Goal: Task Accomplishment & Management: Complete application form

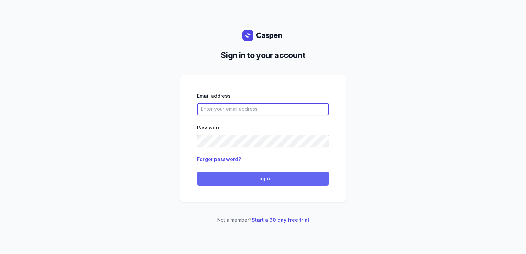
type input "[PERSON_NAME][EMAIL_ADDRESS][DOMAIN_NAME][PERSON_NAME]"
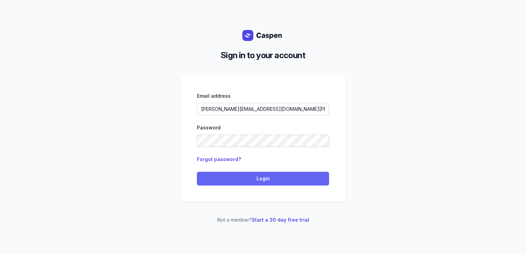
click at [235, 174] on button "Login" at bounding box center [263, 179] width 132 height 14
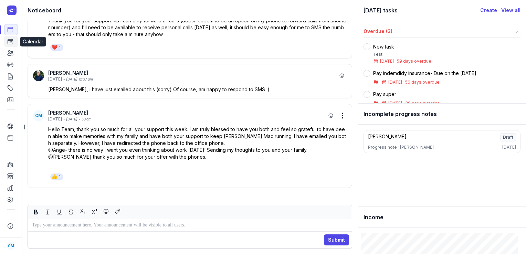
click at [11, 42] on icon at bounding box center [10, 41] width 7 height 7
select select "week"
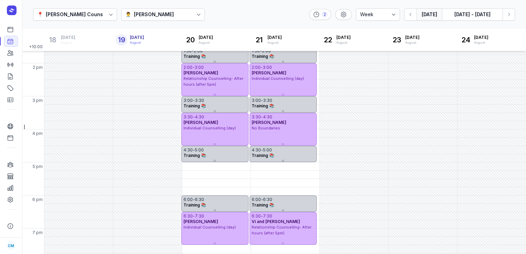
scroll to position [186, 0]
click at [148, 12] on div "Tanya Fisher" at bounding box center [154, 14] width 40 height 8
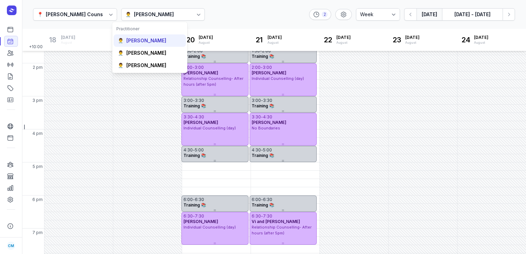
click at [136, 42] on div "Courtney McAliece" at bounding box center [146, 40] width 40 height 7
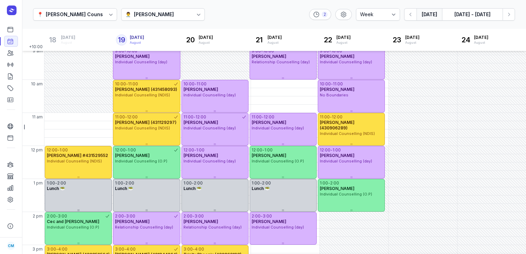
scroll to position [37, 0]
click at [428, 18] on button "Today" at bounding box center [429, 14] width 25 height 12
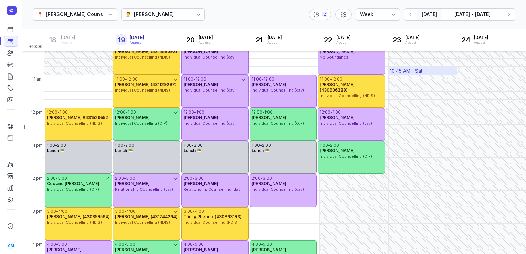
scroll to position [78, 0]
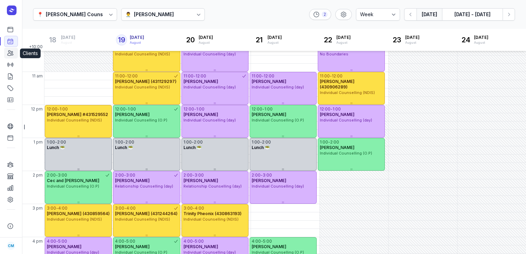
click at [14, 50] on link "Clients" at bounding box center [11, 53] width 14 height 11
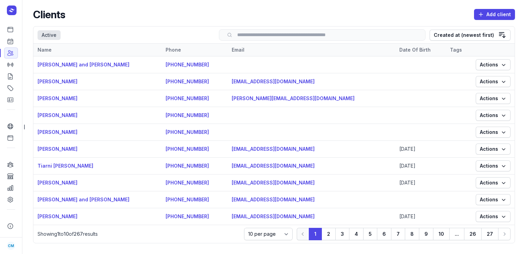
click at [247, 34] on input "search" at bounding box center [322, 34] width 192 height 5
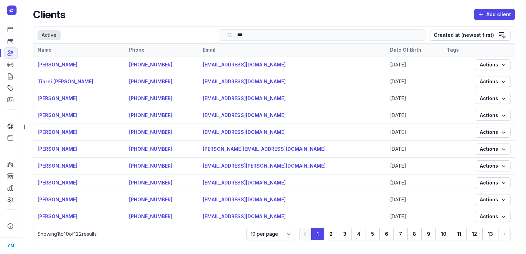
type input "****"
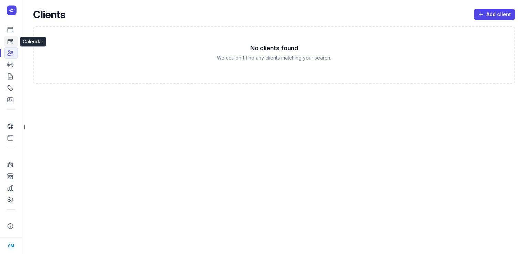
click at [15, 44] on link "Calendar" at bounding box center [11, 41] width 14 height 11
select select "week"
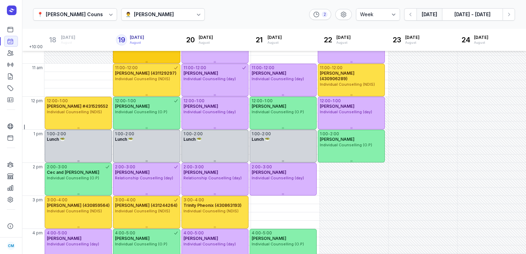
scroll to position [94, 0]
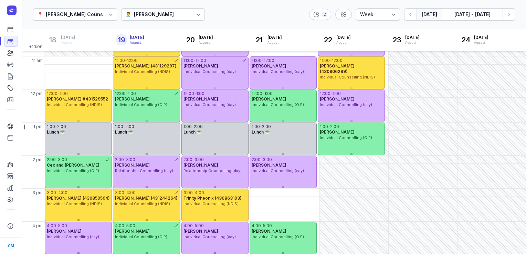
click at [134, 14] on div "Courtney McAliece" at bounding box center [154, 14] width 40 height 8
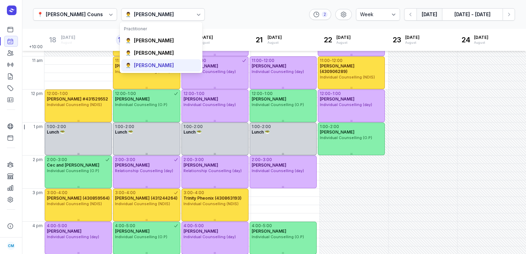
click at [140, 66] on div "Charlee Manaley" at bounding box center [154, 65] width 40 height 7
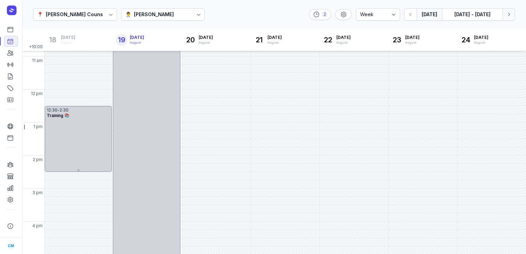
click at [511, 13] on icon "button" at bounding box center [508, 14] width 7 height 7
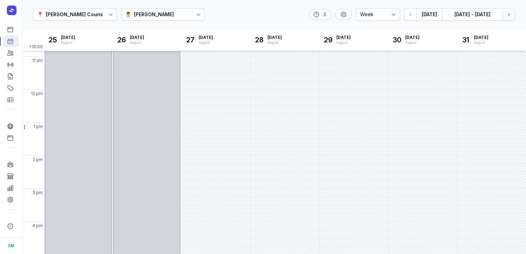
click at [511, 13] on icon "button" at bounding box center [508, 14] width 7 height 7
click at [126, 14] on div "👨‍⚕️" at bounding box center [128, 14] width 6 height 8
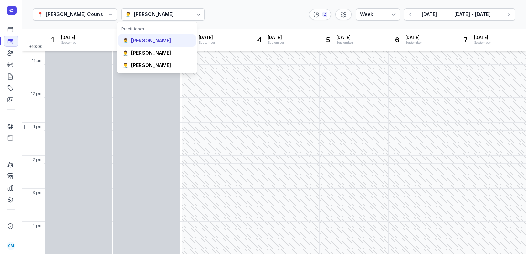
click at [145, 42] on div "Courtney McAliece" at bounding box center [151, 40] width 40 height 7
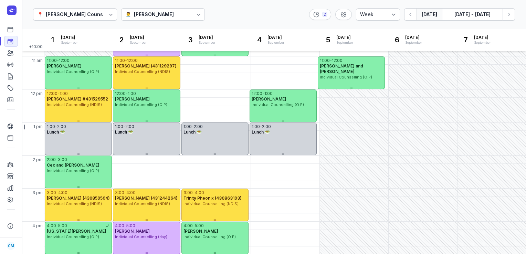
click at [425, 17] on button "Today" at bounding box center [429, 14] width 25 height 12
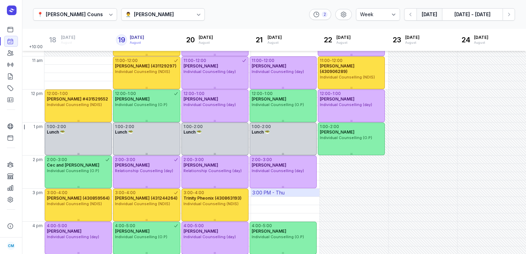
click at [272, 193] on div "3:00 PM - Thu" at bounding box center [268, 192] width 32 height 7
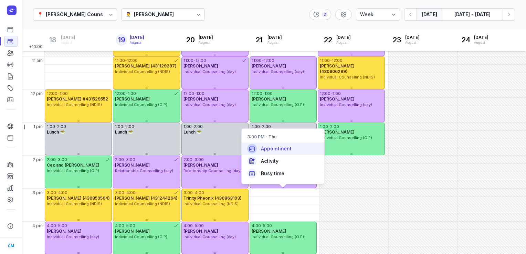
click at [274, 147] on span "Appointment" at bounding box center [276, 148] width 31 height 7
select select
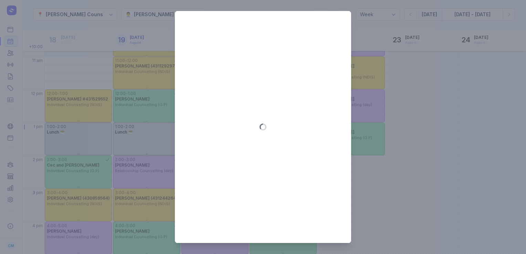
type input "2025-08-21"
select select "15:00"
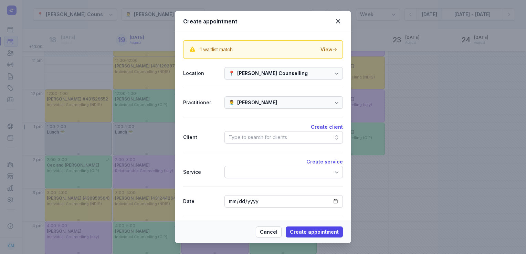
click at [274, 137] on div "Type to search for clients" at bounding box center [258, 137] width 59 height 8
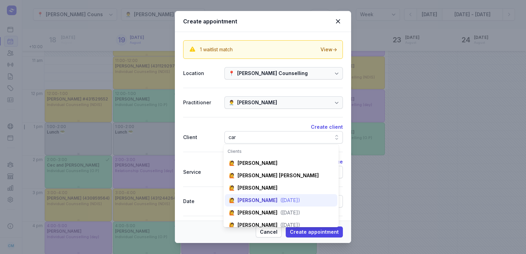
type input "car"
click at [264, 197] on div "Carly Collocott" at bounding box center [258, 200] width 40 height 7
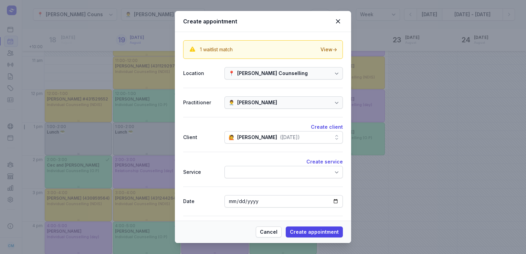
click at [255, 174] on div at bounding box center [283, 172] width 118 height 12
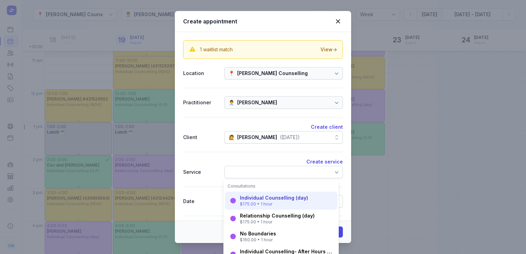
click at [255, 198] on div "Individual Counselling (day)" at bounding box center [274, 198] width 68 height 7
select select "16:00"
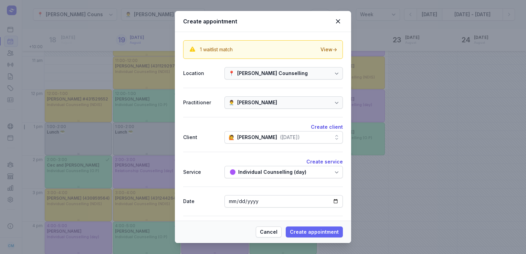
click at [313, 229] on span "Create appointment" at bounding box center [314, 232] width 49 height 8
select select
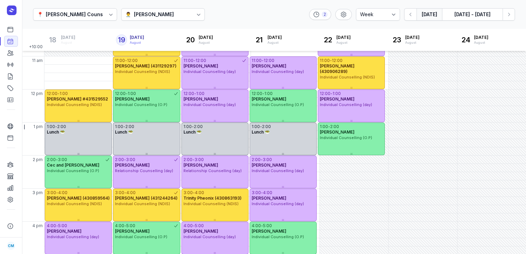
click at [428, 14] on button "Today" at bounding box center [429, 14] width 25 height 12
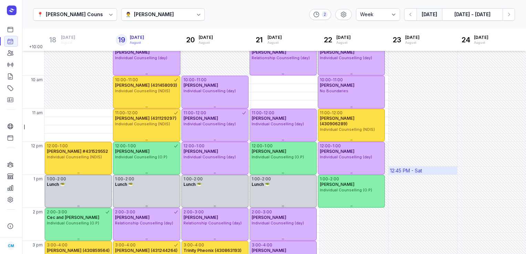
scroll to position [41, 0]
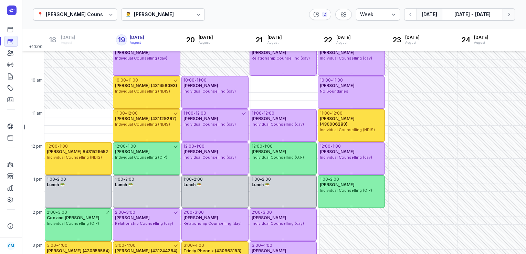
click at [509, 17] on icon "button" at bounding box center [508, 14] width 7 height 7
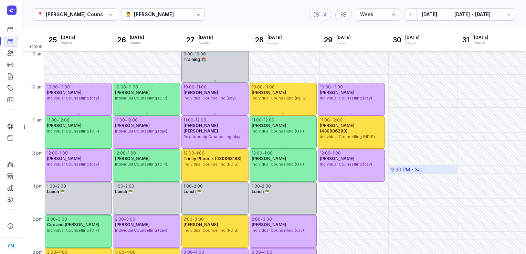
scroll to position [34, 0]
click at [411, 15] on icon "button" at bounding box center [410, 14] width 7 height 7
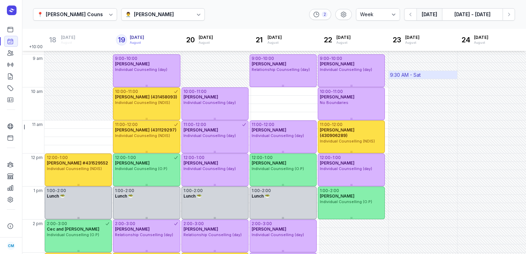
scroll to position [29, 0]
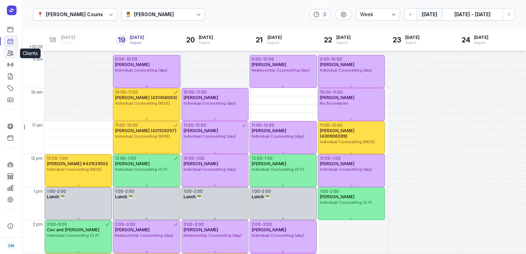
click at [7, 53] on icon at bounding box center [10, 53] width 7 height 7
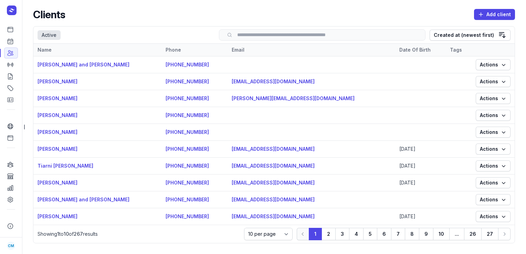
click at [289, 32] on input "search" at bounding box center [322, 34] width 192 height 5
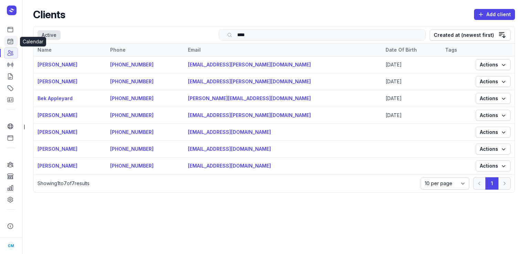
type input "****"
click at [9, 41] on icon at bounding box center [10, 41] width 7 height 7
select select "week"
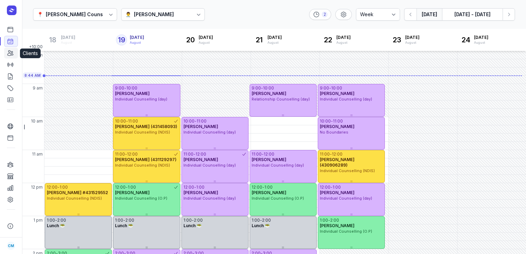
click at [11, 53] on icon at bounding box center [10, 53] width 7 height 7
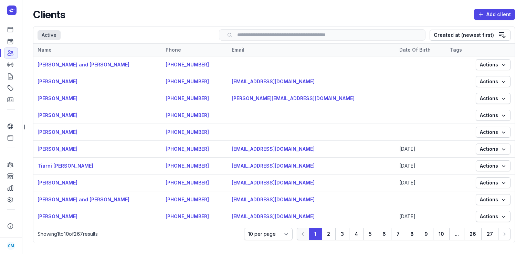
click at [323, 38] on input "search" at bounding box center [322, 34] width 192 height 5
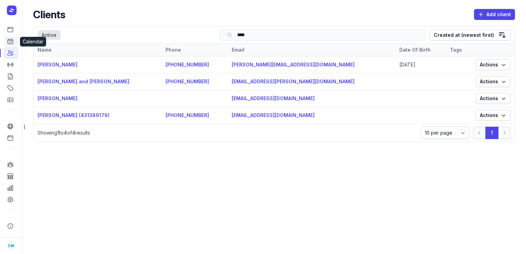
type input "****"
click at [12, 42] on icon at bounding box center [10, 41] width 7 height 7
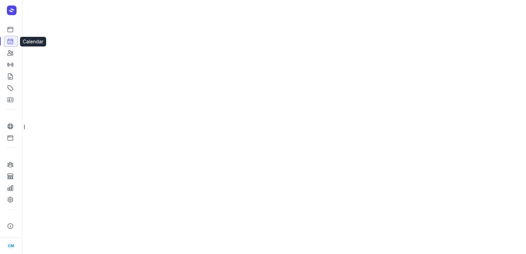
select select "week"
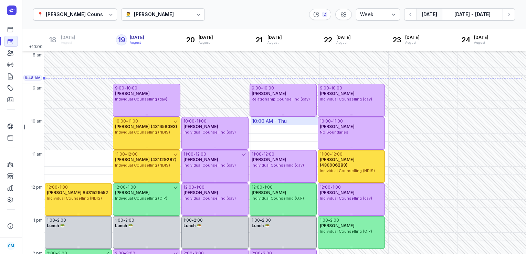
click at [289, 121] on div "10:00 AM - Thu" at bounding box center [285, 121] width 69 height 8
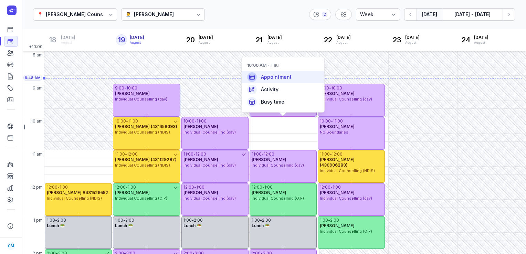
click at [283, 78] on span "Appointment" at bounding box center [276, 77] width 31 height 7
select select
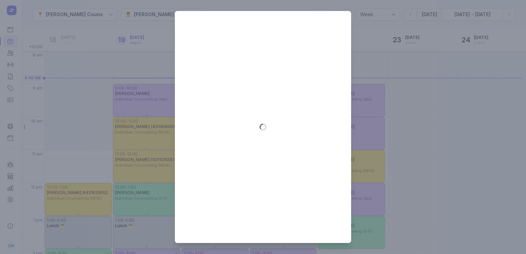
type input "2025-08-21"
select select "10:00"
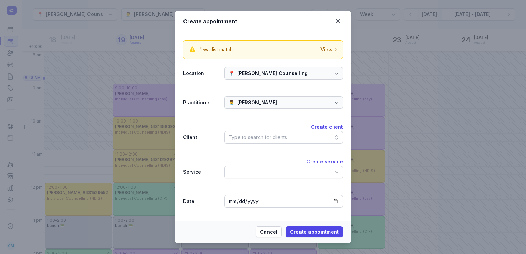
click at [246, 137] on div "Type to search for clients" at bounding box center [258, 137] width 59 height 8
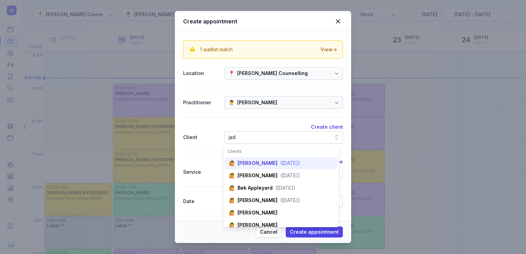
type input "jad"
click at [252, 165] on div "Jade Nyhuis-Bartz" at bounding box center [258, 163] width 40 height 7
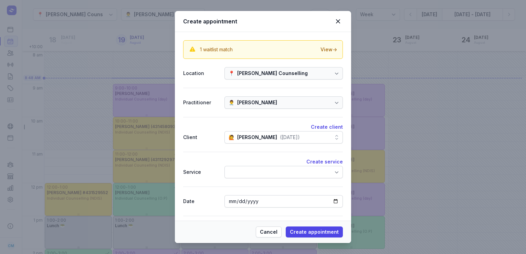
click at [249, 174] on div at bounding box center [283, 172] width 118 height 12
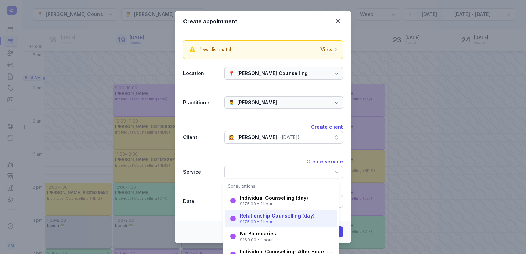
click at [250, 202] on div "$175.00 • 1 hour" at bounding box center [274, 204] width 68 height 6
select select "11:00"
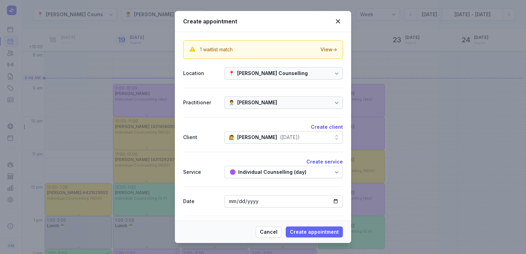
click at [296, 228] on span "Create appointment" at bounding box center [314, 232] width 49 height 8
select select
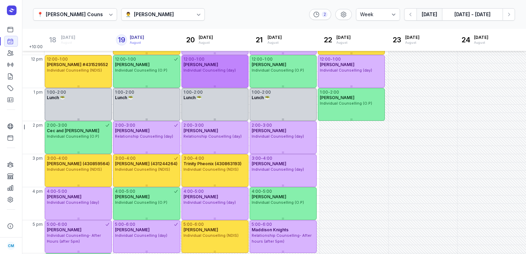
scroll to position [128, 0]
